Goal: Complete application form

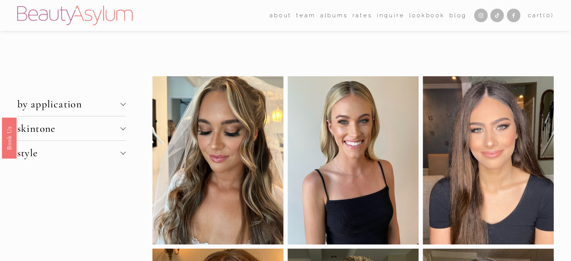
click at [36, 132] on span "skintone" at bounding box center [68, 128] width 103 height 13
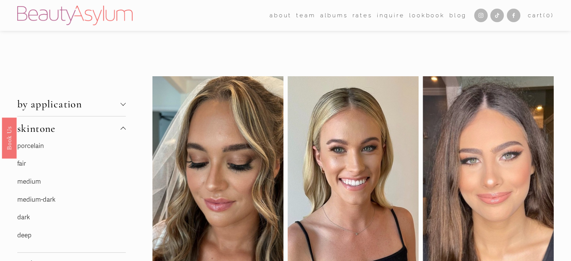
click at [21, 165] on link "fair" at bounding box center [21, 164] width 9 height 8
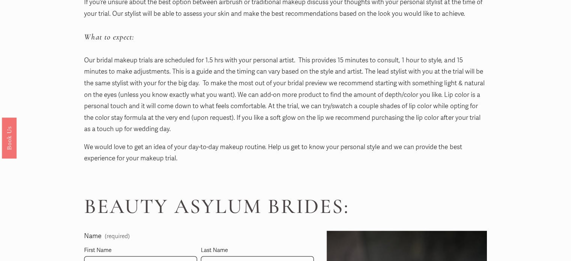
scroll to position [263, 0]
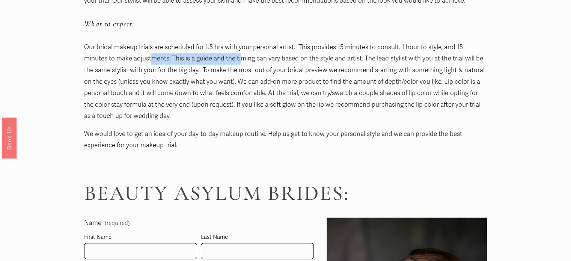
drag, startPoint x: 126, startPoint y: 60, endPoint x: 221, endPoint y: 63, distance: 95.5
click at [221, 63] on p "Our bridal makeup trials are scheduled for 1.5 hrs with your personal artist. T…" at bounding box center [285, 82] width 403 height 80
click at [226, 63] on p "Our bridal makeup trials are scheduled for 1.5 hrs with your personal artist. T…" at bounding box center [285, 82] width 403 height 80
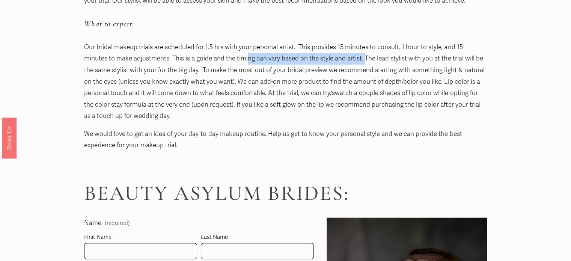
drag, startPoint x: 223, startPoint y: 61, endPoint x: 342, endPoint y: 59, distance: 119.1
click at [341, 59] on p "Our bridal makeup trials are scheduled for 1.5 hrs with your personal artist. T…" at bounding box center [285, 82] width 403 height 80
click at [350, 62] on p "Our bridal makeup trials are scheduled for 1.5 hrs with your personal artist. T…" at bounding box center [285, 82] width 403 height 80
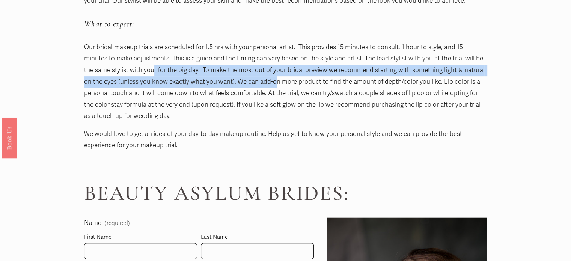
drag, startPoint x: 127, startPoint y: 69, endPoint x: 258, endPoint y: 81, distance: 132.4
click at [255, 81] on p "Our bridal makeup trials are scheduled for 1.5 hrs with your personal artist. T…" at bounding box center [285, 82] width 403 height 80
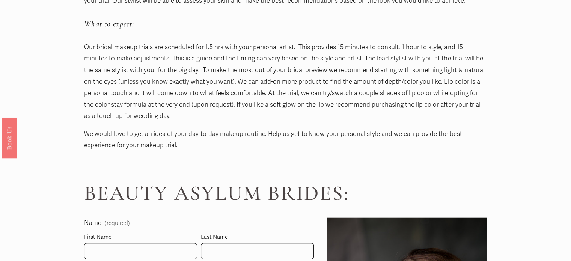
click at [264, 83] on p "Our bridal makeup trials are scheduled for 1.5 hrs with your personal artist. T…" at bounding box center [285, 82] width 403 height 80
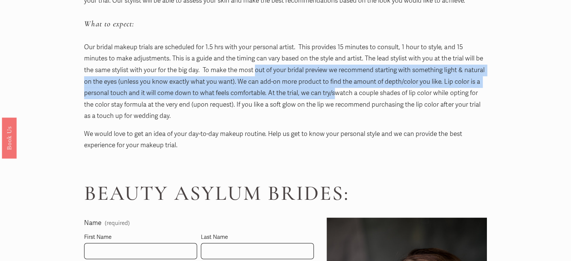
drag, startPoint x: 227, startPoint y: 71, endPoint x: 308, endPoint y: 97, distance: 84.5
click at [308, 97] on p "Our bridal makeup trials are scheduled for 1.5 hrs with your personal artist. T…" at bounding box center [285, 82] width 403 height 80
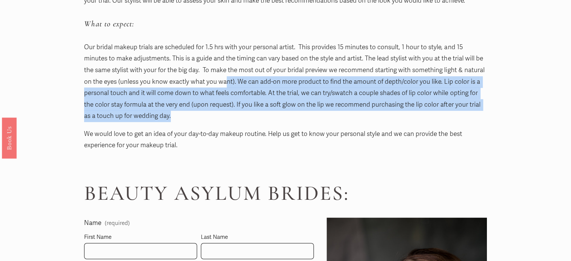
drag, startPoint x: 316, startPoint y: 115, endPoint x: 205, endPoint y: 87, distance: 114.2
click at [205, 87] on p "Our bridal makeup trials are scheduled for 1.5 hrs with your personal artist. T…" at bounding box center [285, 82] width 403 height 80
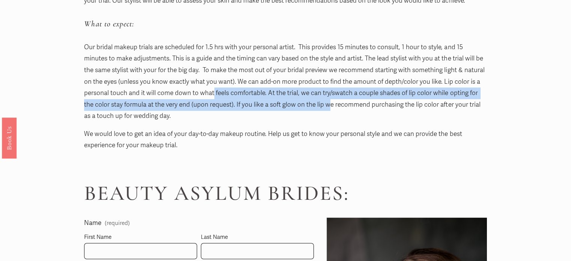
drag, startPoint x: 188, startPoint y: 89, endPoint x: 304, endPoint y: 108, distance: 117.5
click at [304, 108] on p "Our bridal makeup trials are scheduled for 1.5 hrs with your personal artist. T…" at bounding box center [285, 82] width 403 height 80
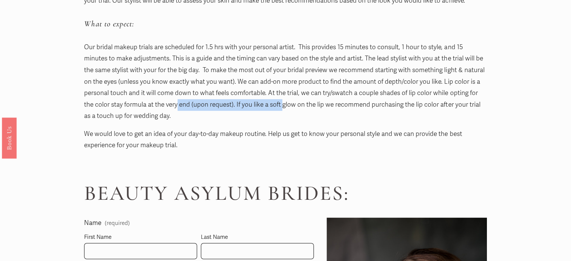
drag, startPoint x: 150, startPoint y: 108, endPoint x: 259, endPoint y: 102, distance: 109.5
click at [257, 102] on p "Our bridal makeup trials are scheduled for 1.5 hrs with your personal artist. T…" at bounding box center [285, 82] width 403 height 80
click at [263, 102] on p "Our bridal makeup trials are scheduled for 1.5 hrs with your personal artist. T…" at bounding box center [285, 82] width 403 height 80
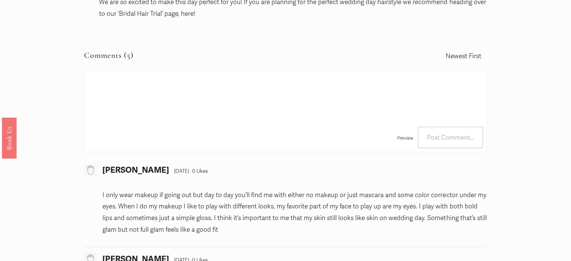
scroll to position [1390, 0]
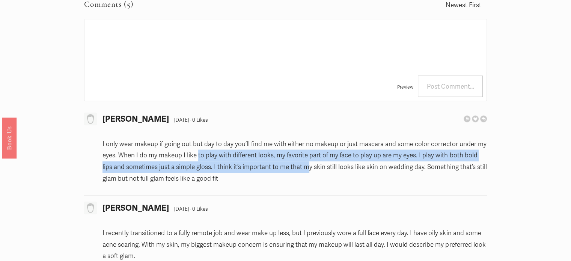
drag, startPoint x: 197, startPoint y: 152, endPoint x: 299, endPoint y: 167, distance: 103.3
click at [299, 167] on p "I only wear makeup if going out but day to day you’ll find me with either no ma…" at bounding box center [295, 161] width 384 height 46
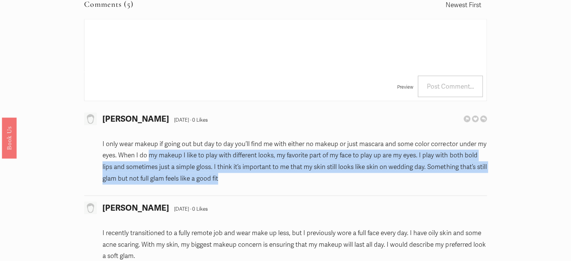
drag, startPoint x: 243, startPoint y: 180, endPoint x: 145, endPoint y: 150, distance: 102.9
click at [146, 150] on p "I only wear makeup if going out but day to day you’ll find me with either no ma…" at bounding box center [295, 161] width 384 height 46
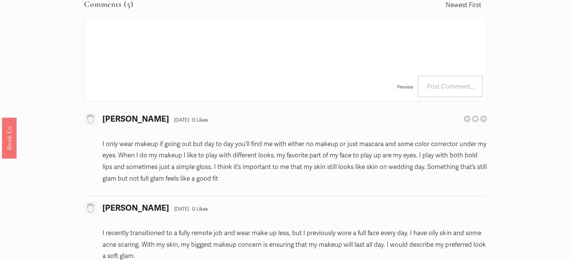
click at [144, 150] on p "I only wear makeup if going out but day to day you’ll find me with either no ma…" at bounding box center [295, 161] width 384 height 46
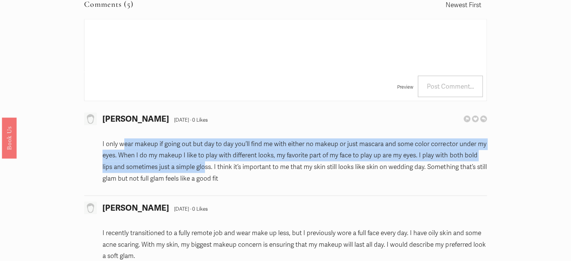
drag, startPoint x: 124, startPoint y: 146, endPoint x: 198, endPoint y: 165, distance: 77.2
click at [198, 165] on p "I only wear makeup if going out but day to day you’ll find me with either no ma…" at bounding box center [295, 161] width 384 height 46
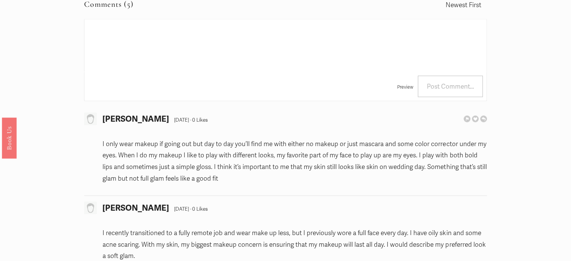
click at [199, 166] on p "I only wear makeup if going out but day to day you’ll find me with either no ma…" at bounding box center [295, 161] width 384 height 46
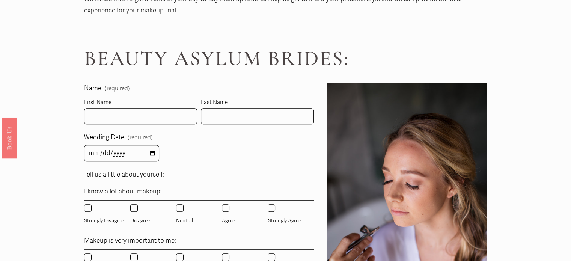
scroll to position [413, 0]
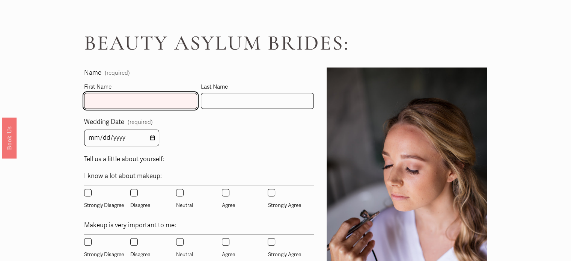
click at [101, 107] on input "First Name" at bounding box center [140, 101] width 113 height 16
type input "Sonia"
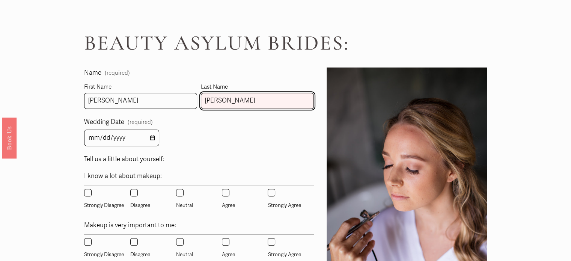
type input "Berdahl"
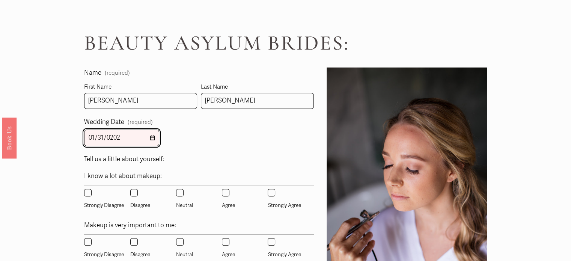
type input "2026-01-31"
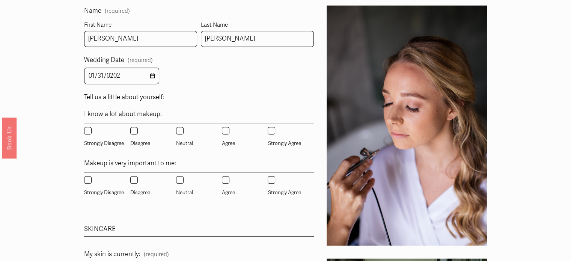
scroll to position [488, 0]
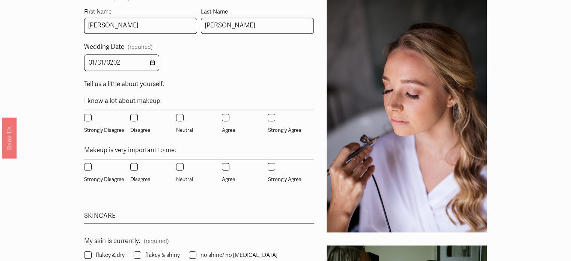
click at [178, 117] on input "Neutral" at bounding box center [180, 118] width 8 height 8
radio input "true"
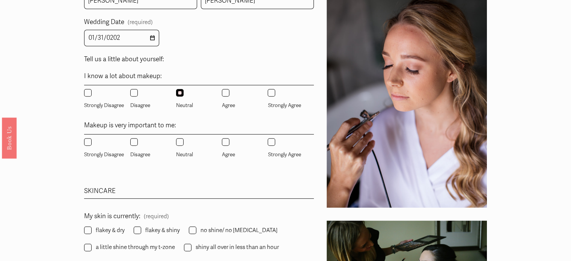
scroll to position [526, 0]
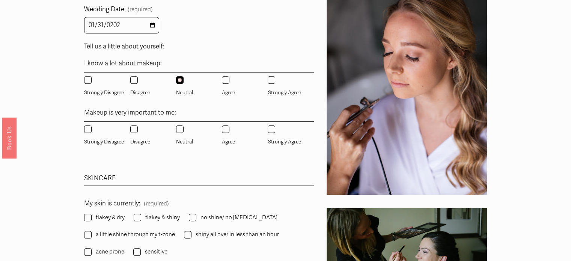
click at [224, 135] on label "Agree" at bounding box center [229, 135] width 15 height 21
click at [224, 133] on input "Agree" at bounding box center [226, 129] width 8 height 8
radio input "true"
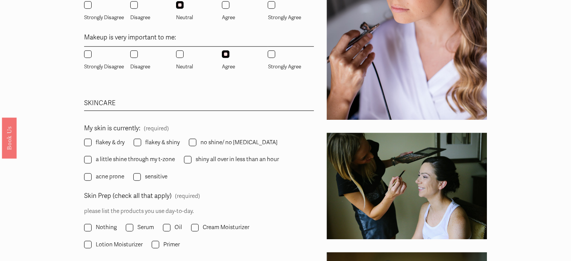
scroll to position [639, 0]
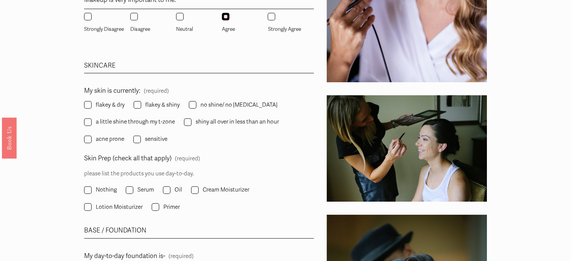
click at [139, 123] on span "a little shine through my t-zone" at bounding box center [135, 122] width 79 height 10
click at [92, 123] on input "a little shine through my t-zone" at bounding box center [88, 122] width 8 height 8
click at [92, 125] on label "a little shine through my t-zone" at bounding box center [130, 122] width 92 height 10
click at [92, 125] on input "a little shine through my t-zone" at bounding box center [88, 122] width 8 height 8
click at [89, 124] on input "a little shine through my t-zone" at bounding box center [88, 122] width 8 height 8
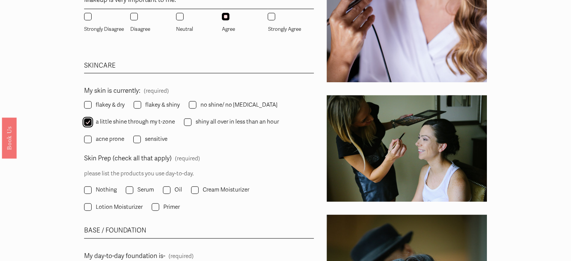
checkbox input "true"
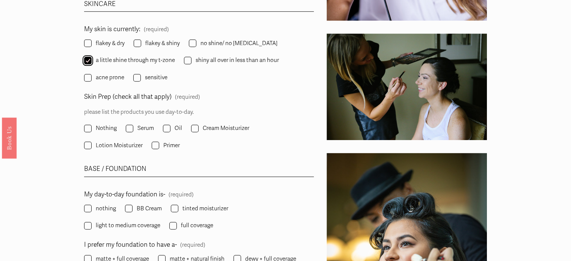
scroll to position [714, 0]
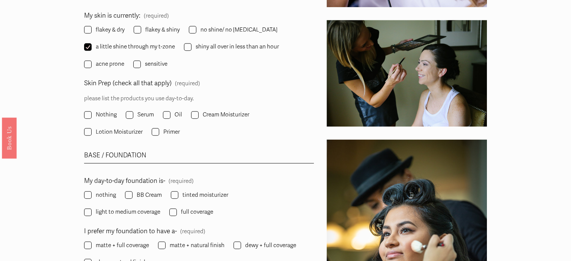
click at [185, 46] on input "shiny all over in less than an hour" at bounding box center [188, 47] width 8 height 8
click at [189, 48] on input "shiny all over in less than an hour" at bounding box center [188, 47] width 8 height 8
checkbox input "false"
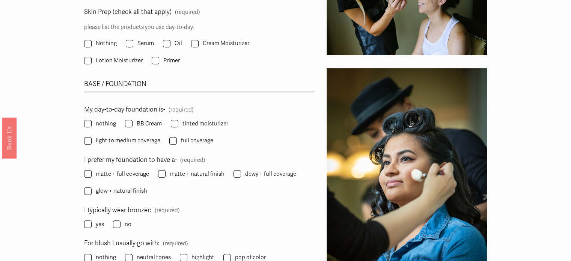
scroll to position [826, 0]
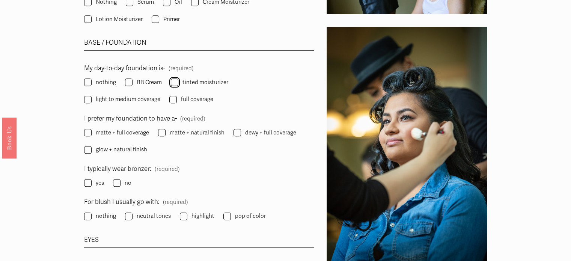
click at [176, 80] on input "tinted moisturizer" at bounding box center [175, 83] width 8 height 8
checkbox input "true"
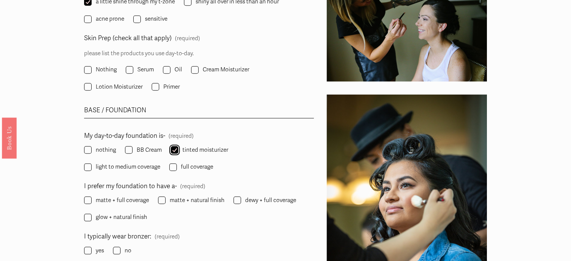
scroll to position [751, 0]
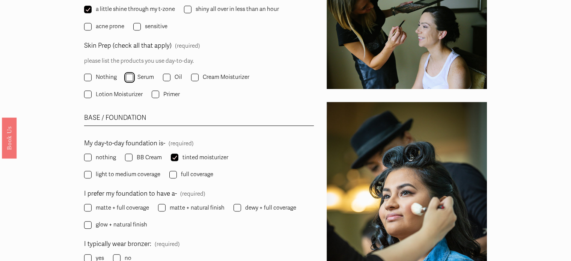
click at [130, 77] on input "Serum" at bounding box center [130, 78] width 8 height 8
checkbox input "true"
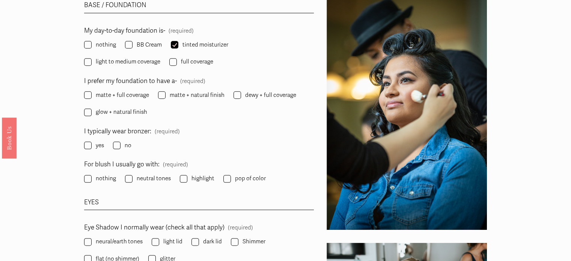
scroll to position [902, 0]
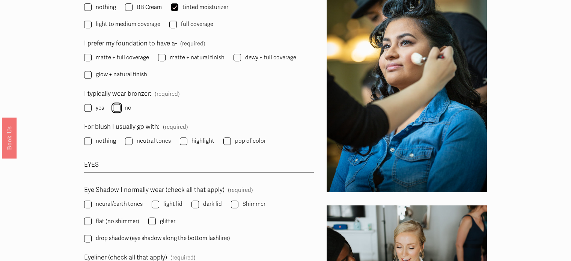
click at [119, 107] on input "no" at bounding box center [117, 108] width 8 height 8
checkbox input "true"
click at [181, 139] on input "highlight" at bounding box center [184, 141] width 8 height 8
checkbox input "true"
click at [227, 139] on input "pop of color" at bounding box center [228, 141] width 8 height 8
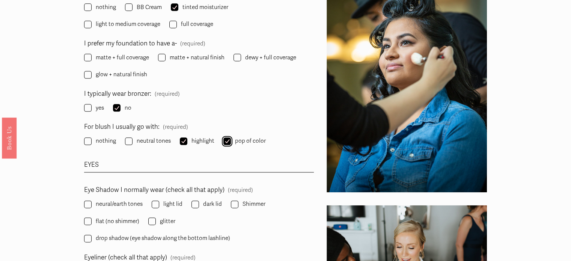
checkbox input "true"
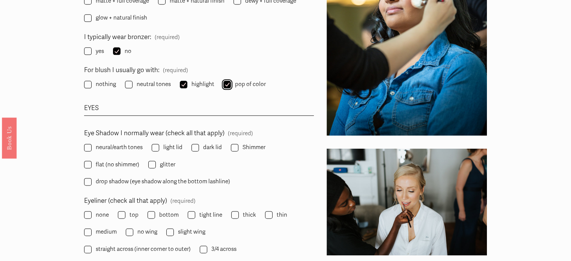
scroll to position [977, 0]
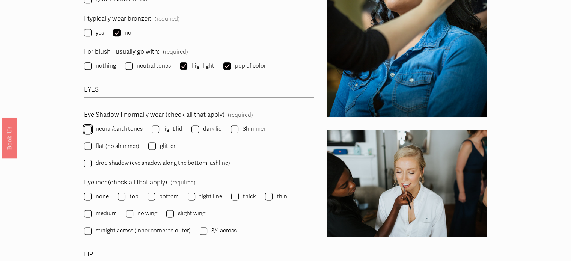
click at [87, 130] on input "neural/earth tones" at bounding box center [88, 129] width 8 height 8
checkbox input "true"
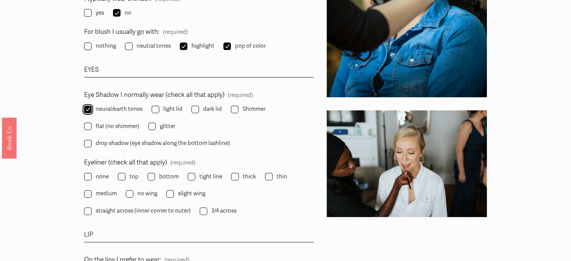
scroll to position [1014, 0]
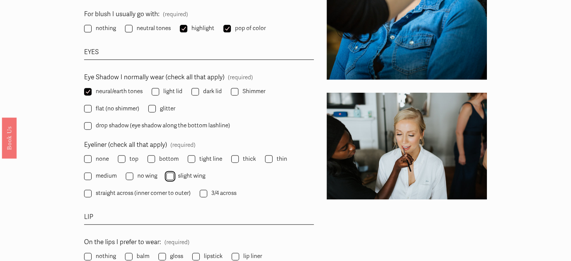
click at [171, 178] on input "slight wing" at bounding box center [170, 176] width 8 height 8
checkbox input "true"
click at [201, 192] on input "3/4 across" at bounding box center [204, 194] width 8 height 8
checkbox input "true"
click at [122, 160] on input "top" at bounding box center [122, 159] width 8 height 8
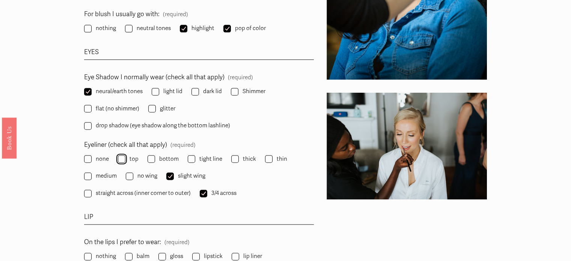
checkbox input "true"
click at [154, 158] on input "bottom" at bounding box center [152, 159] width 8 height 8
checkbox input "true"
click at [266, 157] on input "thin" at bounding box center [269, 159] width 8 height 8
click at [267, 156] on input "thin" at bounding box center [269, 159] width 8 height 8
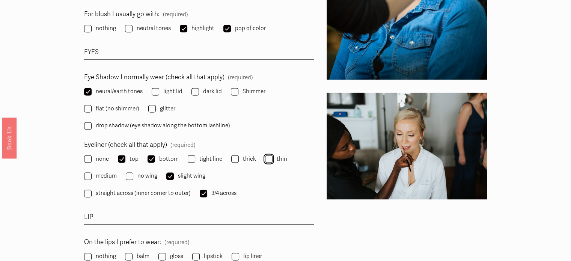
checkbox input "false"
click at [89, 175] on input "medium" at bounding box center [88, 176] width 8 height 8
checkbox input "true"
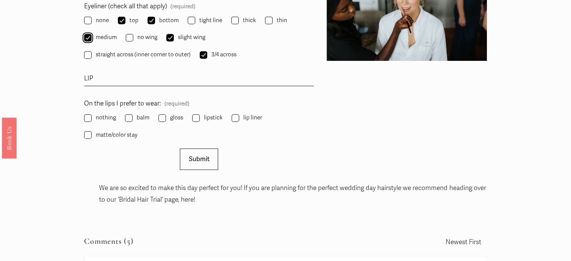
scroll to position [1164, 0]
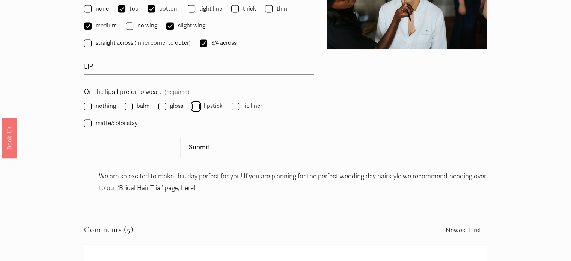
click at [194, 104] on input "lipstick" at bounding box center [196, 107] width 8 height 8
checkbox input "true"
click at [241, 101] on label "lip liner" at bounding box center [248, 106] width 32 height 10
click at [239, 103] on input "lip liner" at bounding box center [236, 107] width 8 height 8
checkbox input "true"
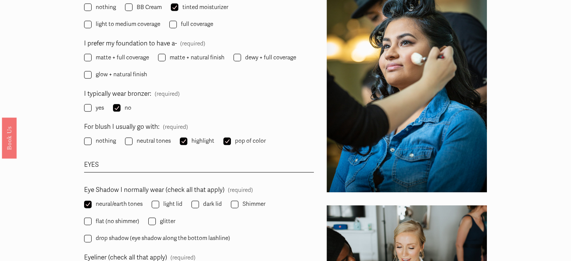
scroll to position [864, 0]
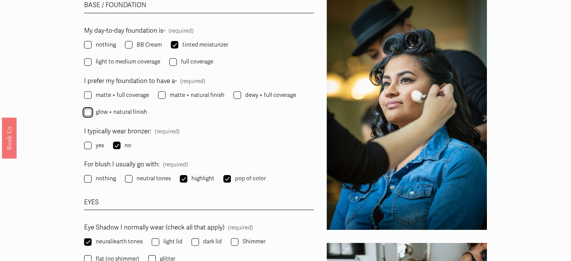
click at [87, 110] on input "glow + natural finish" at bounding box center [88, 113] width 8 height 8
checkbox input "true"
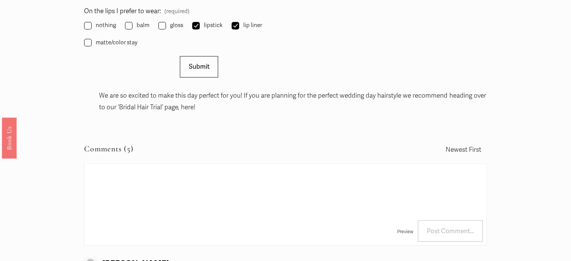
scroll to position [1202, 0]
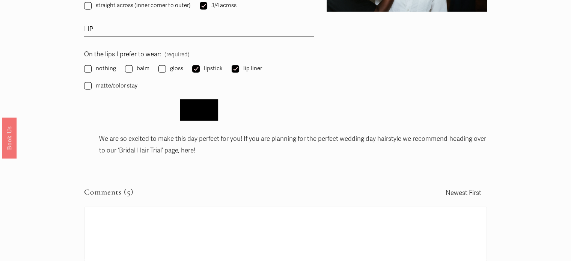
click at [202, 109] on span "Submit" at bounding box center [199, 110] width 21 height 8
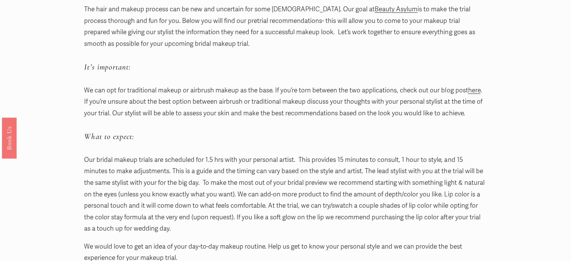
scroll to position [188, 0]
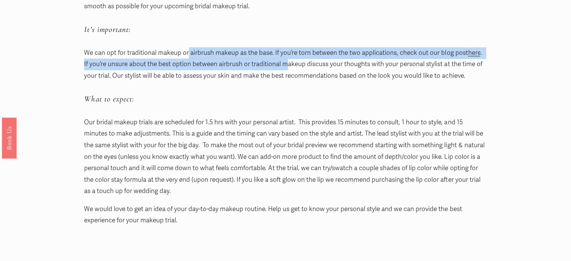
drag, startPoint x: 188, startPoint y: 48, endPoint x: 291, endPoint y: 63, distance: 104.4
click at [291, 63] on p "We can opt for traditional makeup or airbrush makeup as the base. If you’re tor…" at bounding box center [285, 64] width 403 height 35
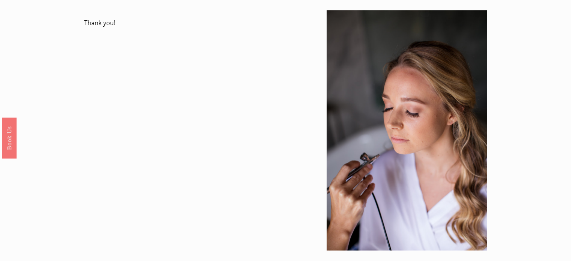
scroll to position [488, 0]
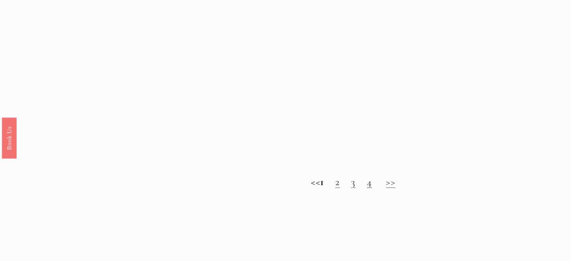
scroll to position [751, 0]
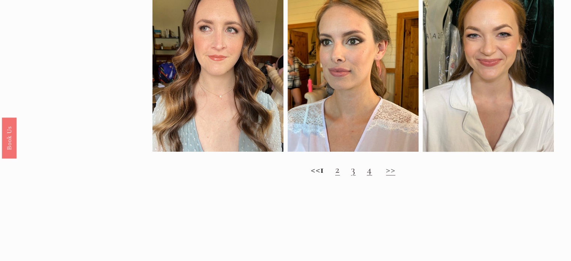
click at [340, 176] on link "2" at bounding box center [337, 169] width 5 height 13
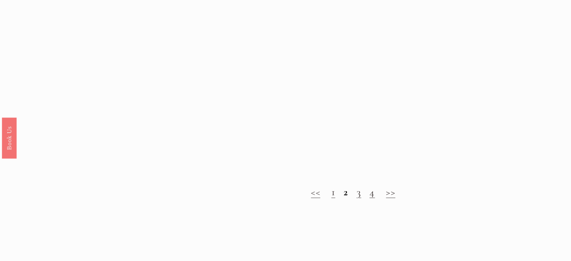
scroll to position [714, 0]
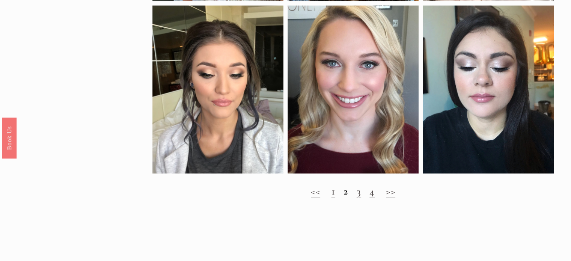
click at [358, 198] on link "3" at bounding box center [359, 191] width 5 height 13
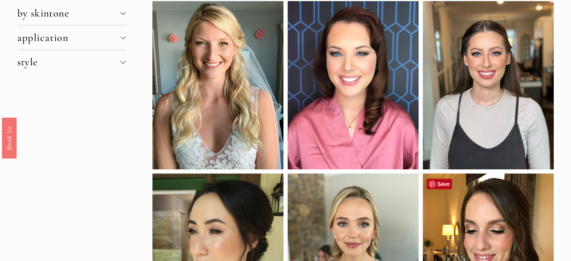
scroll to position [38, 0]
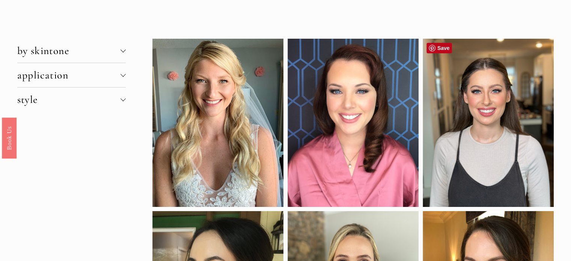
click at [490, 153] on div at bounding box center [488, 123] width 131 height 168
click at [437, 48] on link "Save" at bounding box center [440, 48] width 26 height 11
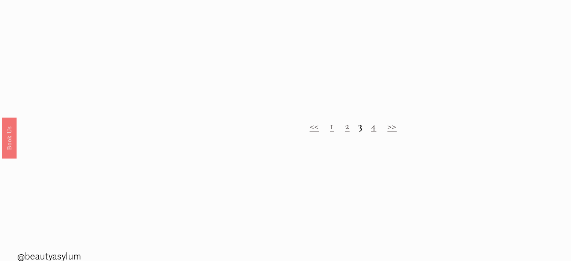
scroll to position [826, 0]
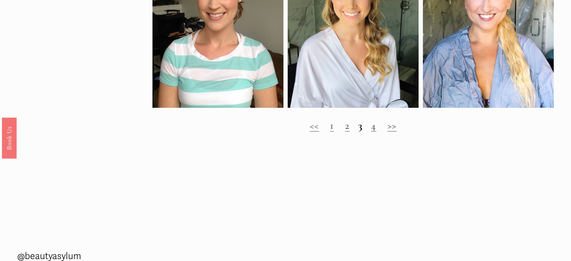
click at [376, 132] on link "4" at bounding box center [373, 125] width 5 height 13
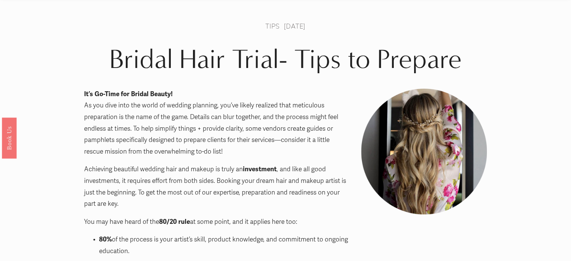
scroll to position [38, 0]
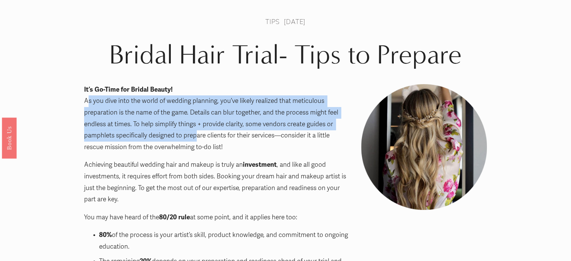
drag, startPoint x: 88, startPoint y: 101, endPoint x: 198, endPoint y: 140, distance: 117.4
click at [198, 140] on p "It’s Go-Time for Bridal Beauty! As you dive into the world of wedding planning,…" at bounding box center [216, 118] width 264 height 69
drag, startPoint x: 113, startPoint y: 104, endPoint x: 192, endPoint y: 137, distance: 85.7
click at [192, 137] on p "It’s Go-Time for Bridal Beauty! As you dive into the world of wedding planning,…" at bounding box center [216, 118] width 264 height 69
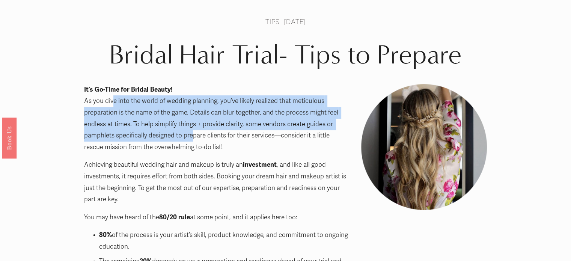
click at [192, 137] on p "It’s Go-Time for Bridal Beauty! As you dive into the world of wedding planning,…" at bounding box center [216, 118] width 264 height 69
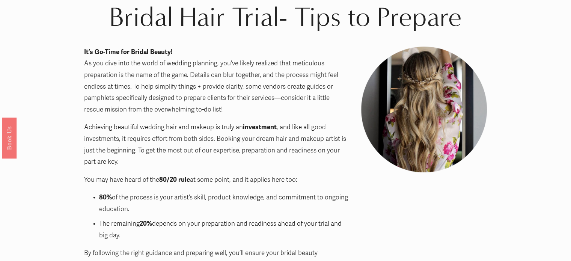
scroll to position [113, 0]
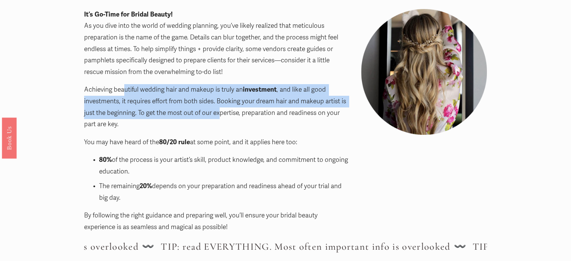
drag, startPoint x: 125, startPoint y: 88, endPoint x: 221, endPoint y: 119, distance: 101.0
click at [221, 119] on p "Achieving beautiful wedding hair and makeup is truly an investment , and like a…" at bounding box center [216, 107] width 264 height 46
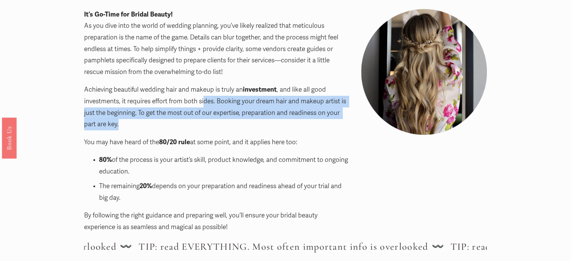
drag, startPoint x: 205, startPoint y: 103, endPoint x: 241, endPoint y: 121, distance: 40.0
click at [241, 121] on p "Achieving beautiful wedding hair and makeup is truly an investment , and like a…" at bounding box center [216, 107] width 264 height 46
click at [242, 121] on p "Achieving beautiful wedding hair and makeup is truly an investment , and like a…" at bounding box center [216, 107] width 264 height 46
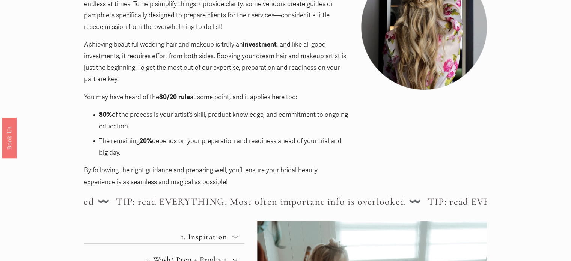
scroll to position [188, 0]
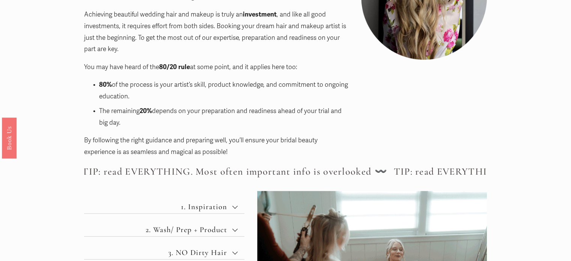
drag, startPoint x: 181, startPoint y: 81, endPoint x: 214, endPoint y: 99, distance: 37.8
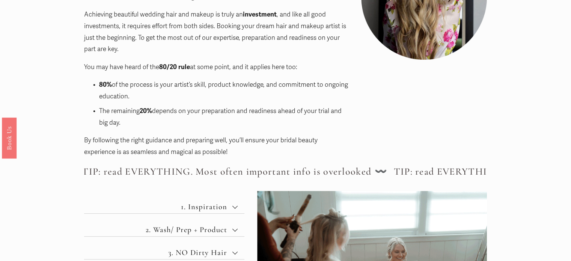
click at [214, 99] on p "80% of the process is your artist’s skill, product knowledge, and commitment to…" at bounding box center [223, 90] width 249 height 23
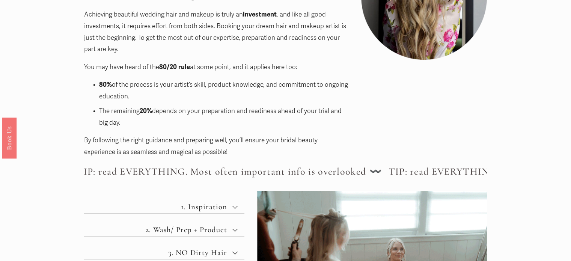
click at [214, 100] on p "80% of the process is your artist’s skill, product knowledge, and commitment to…" at bounding box center [223, 90] width 249 height 23
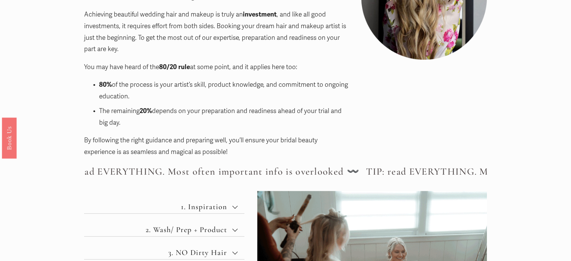
drag, startPoint x: 216, startPoint y: 110, endPoint x: 341, endPoint y: 122, distance: 125.7
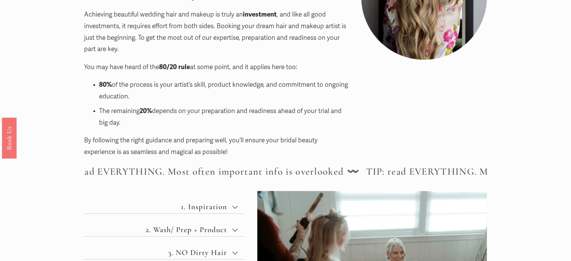
click at [341, 122] on p "The remaining 20% depends on your preparation and readiness ahead of your trial…" at bounding box center [223, 117] width 249 height 23
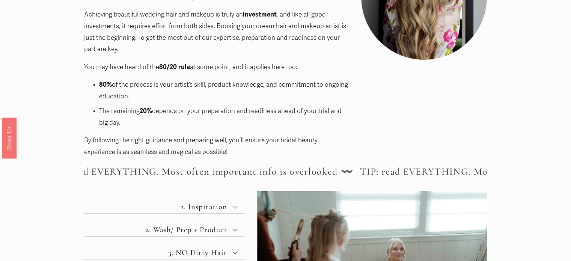
click at [341, 122] on p "The remaining 20% depends on your preparation and readiness ahead of your trial…" at bounding box center [223, 117] width 249 height 23
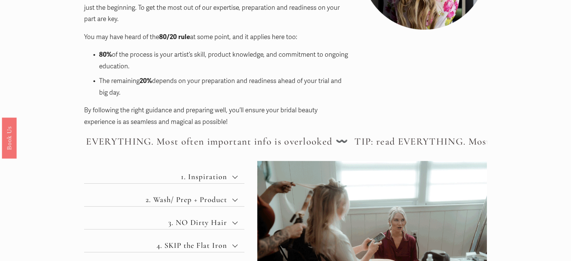
scroll to position [263, 0]
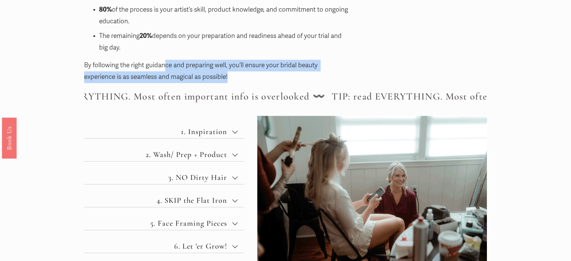
drag, startPoint x: 165, startPoint y: 65, endPoint x: 237, endPoint y: 78, distance: 72.6
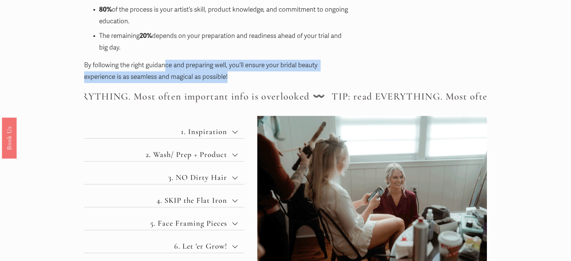
click at [237, 78] on p "By following the right guidance and preparing well, you’ll ensure your bridal b…" at bounding box center [216, 71] width 264 height 23
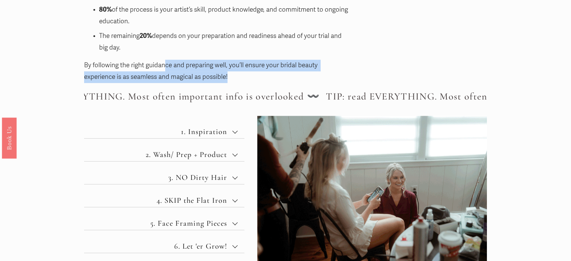
click at [237, 78] on p "By following the right guidance and preparing well, you’ll ensure your bridal b…" at bounding box center [216, 71] width 264 height 23
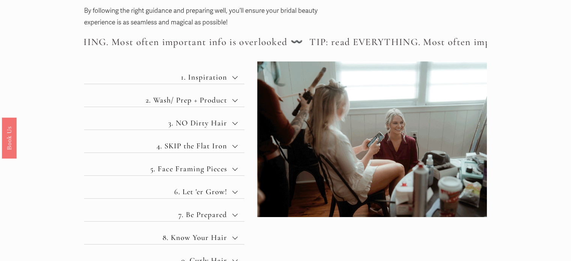
scroll to position [338, 0]
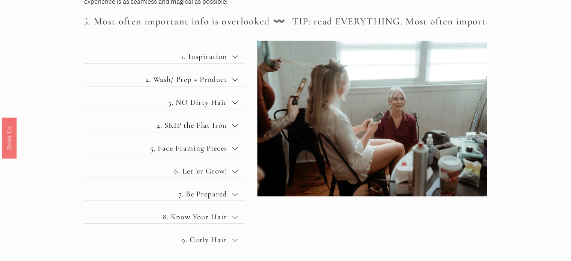
click at [213, 61] on span "1. Inspiration" at bounding box center [167, 56] width 131 height 9
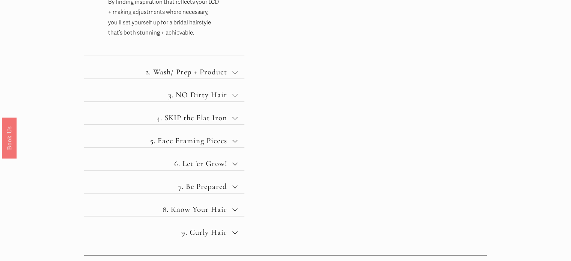
scroll to position [826, 0]
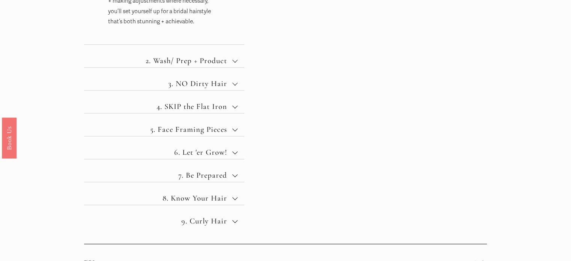
click at [213, 61] on span "2. Wash/ Prep + Product" at bounding box center [167, 60] width 131 height 9
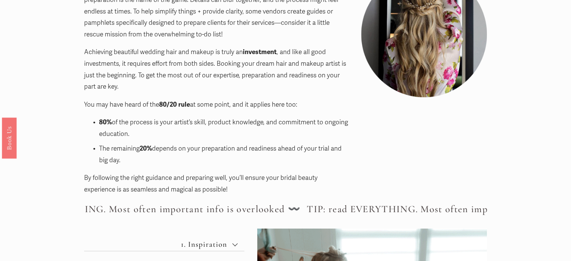
scroll to position [0, 0]
